Goal: Task Accomplishment & Management: Manage account settings

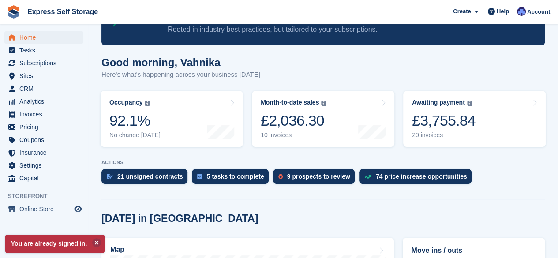
scroll to position [64, 0]
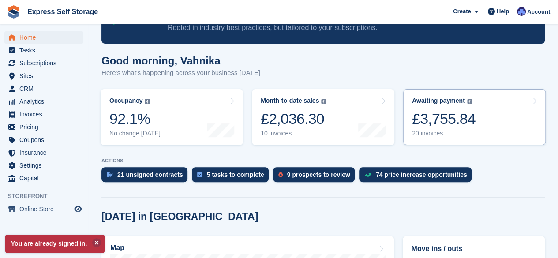
click at [433, 116] on div "£3,755.84" at bounding box center [444, 119] width 64 height 18
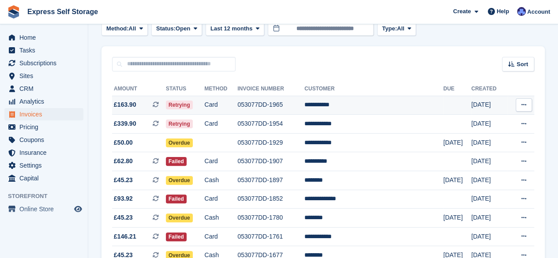
scroll to position [57, 0]
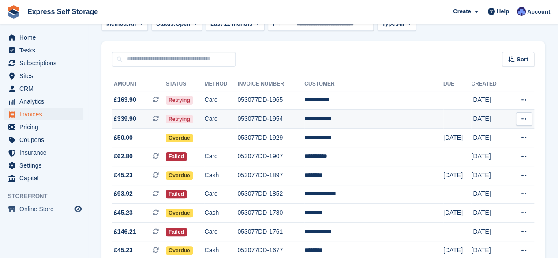
click at [345, 116] on td "**********" at bounding box center [373, 119] width 139 height 19
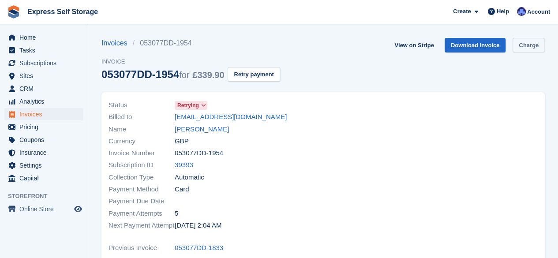
click at [528, 45] on link "Charge" at bounding box center [528, 45] width 32 height 15
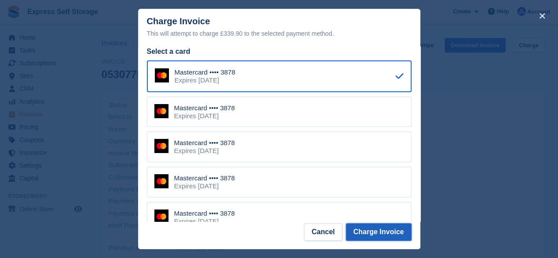
click at [392, 228] on button "Charge Invoice" at bounding box center [379, 232] width 66 height 18
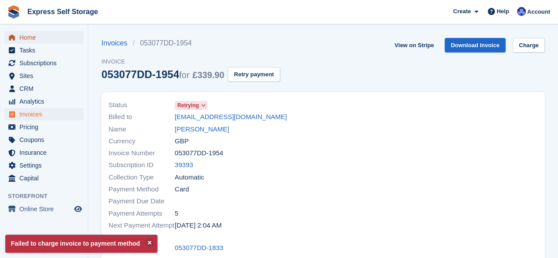
click at [63, 37] on span "Home" at bounding box center [45, 37] width 53 height 12
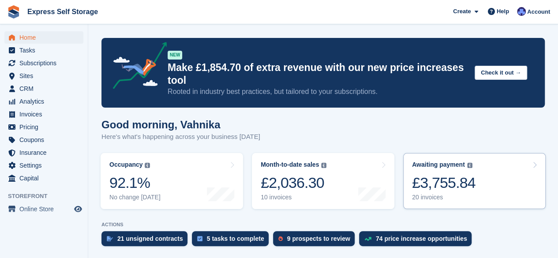
click at [478, 194] on link "Awaiting payment The total outstanding balance on all open invoices. £3,755.84 …" at bounding box center [474, 181] width 142 height 56
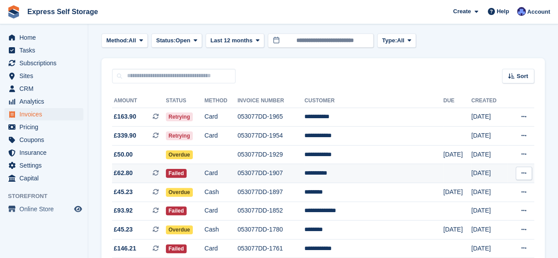
scroll to position [40, 0]
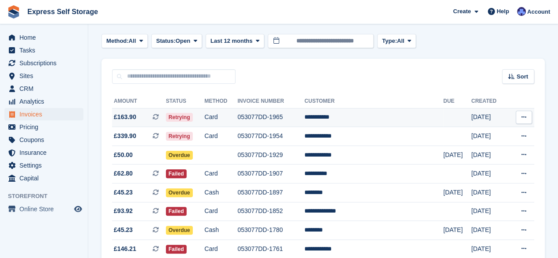
click at [353, 117] on td "**********" at bounding box center [373, 117] width 139 height 19
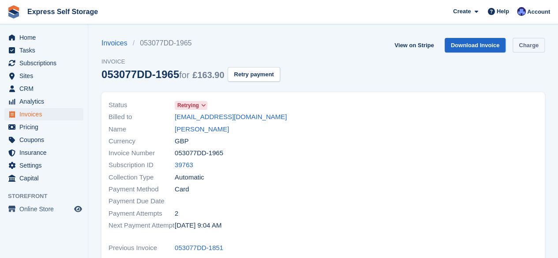
click at [526, 47] on link "Charge" at bounding box center [528, 45] width 32 height 15
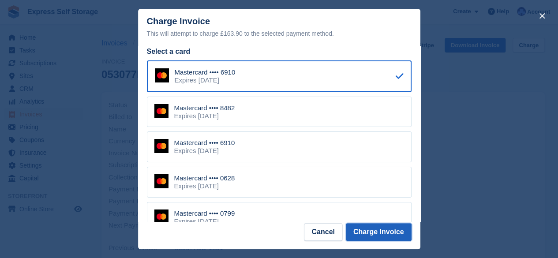
click at [385, 236] on button "Charge Invoice" at bounding box center [379, 232] width 66 height 18
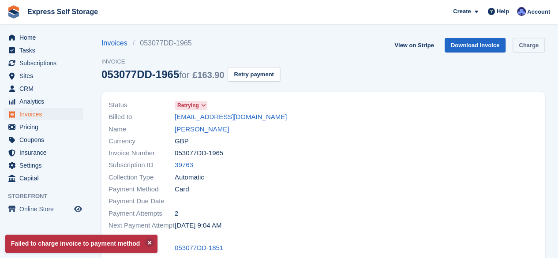
click at [521, 51] on link "Charge" at bounding box center [528, 45] width 32 height 15
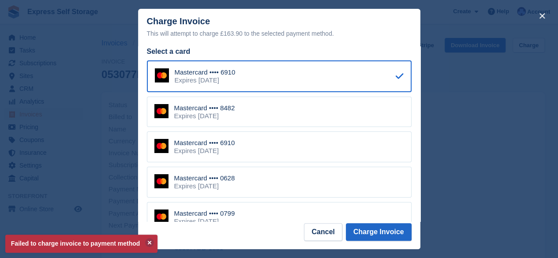
click at [352, 120] on div "Mastercard •••• 8482 Expires May 2027" at bounding box center [279, 112] width 265 height 31
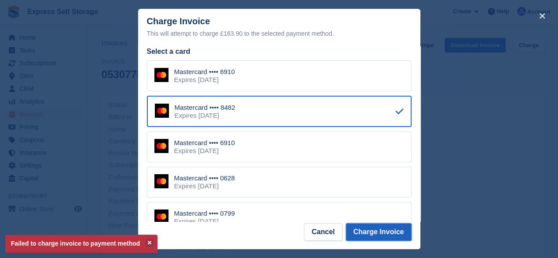
click at [389, 235] on button "Charge Invoice" at bounding box center [379, 232] width 66 height 18
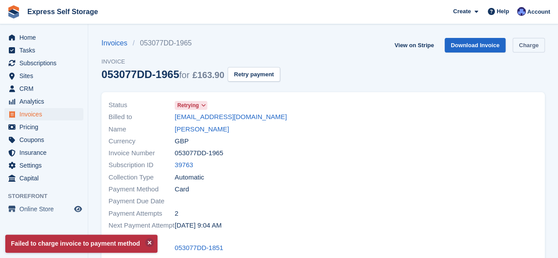
click at [526, 45] on link "Charge" at bounding box center [528, 45] width 32 height 15
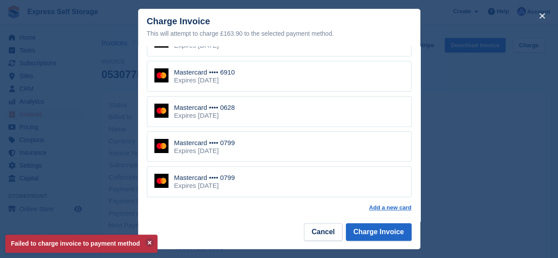
click at [335, 149] on div "Mastercard •••• 0799 Expires January 2028" at bounding box center [279, 146] width 265 height 31
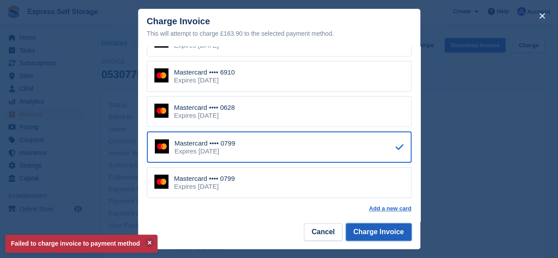
click at [382, 233] on button "Charge Invoice" at bounding box center [379, 232] width 66 height 18
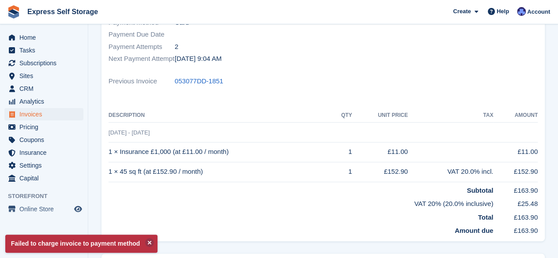
scroll to position [0, 0]
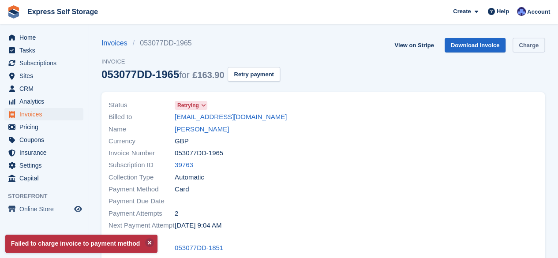
click at [524, 45] on link "Charge" at bounding box center [528, 45] width 32 height 15
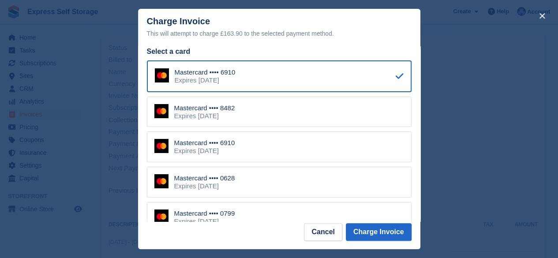
scroll to position [71, 0]
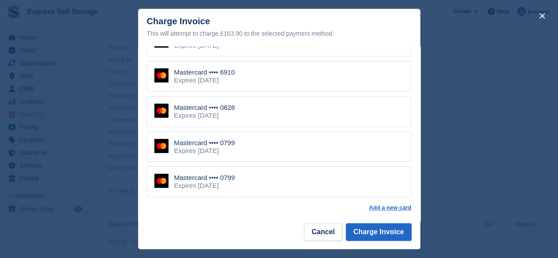
click at [341, 114] on div "Mastercard •••• 0628 Expires September 2026" at bounding box center [279, 111] width 265 height 31
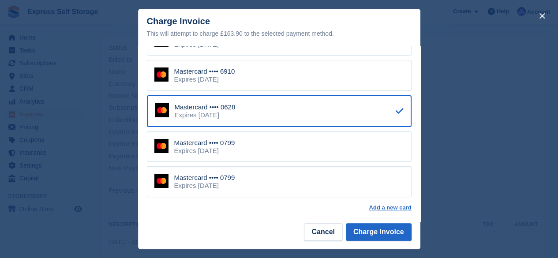
scroll to position [70, 0]
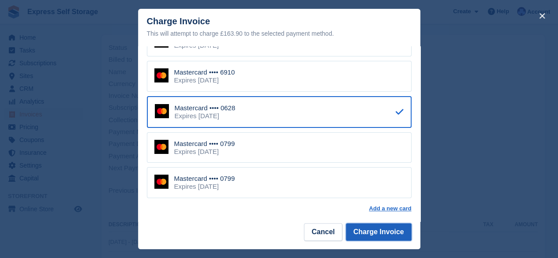
click at [377, 225] on button "Charge Invoice" at bounding box center [379, 232] width 66 height 18
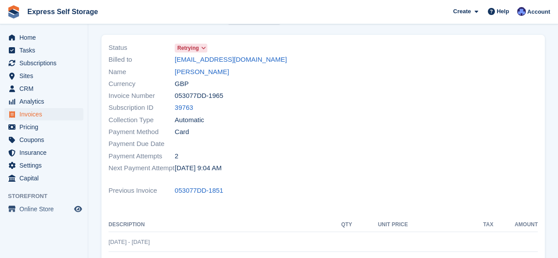
scroll to position [0, 0]
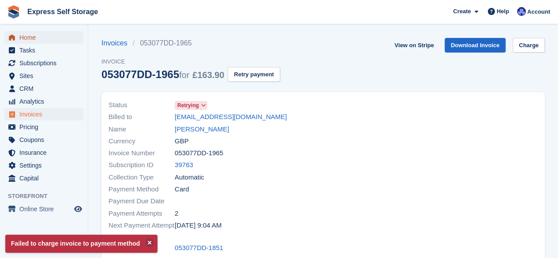
click at [35, 38] on span "Home" at bounding box center [45, 37] width 53 height 12
